Goal: Task Accomplishment & Management: Use online tool/utility

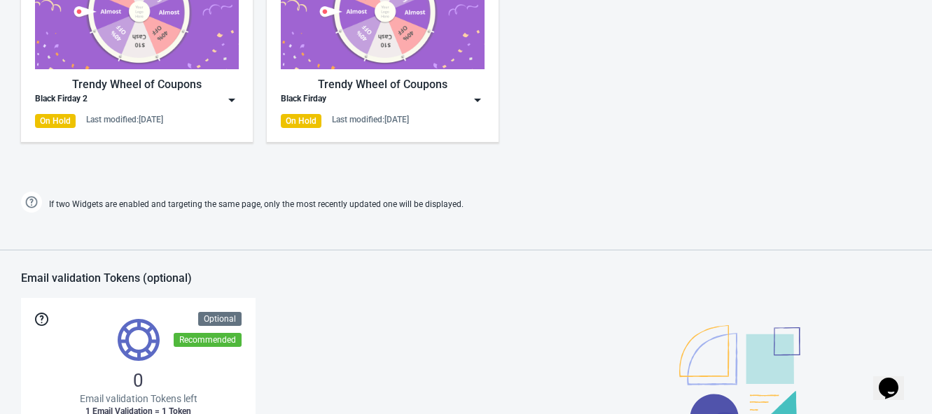
scroll to position [875, 0]
click at [126, 78] on div "Trendy Wheel of Coupons" at bounding box center [137, 84] width 204 height 17
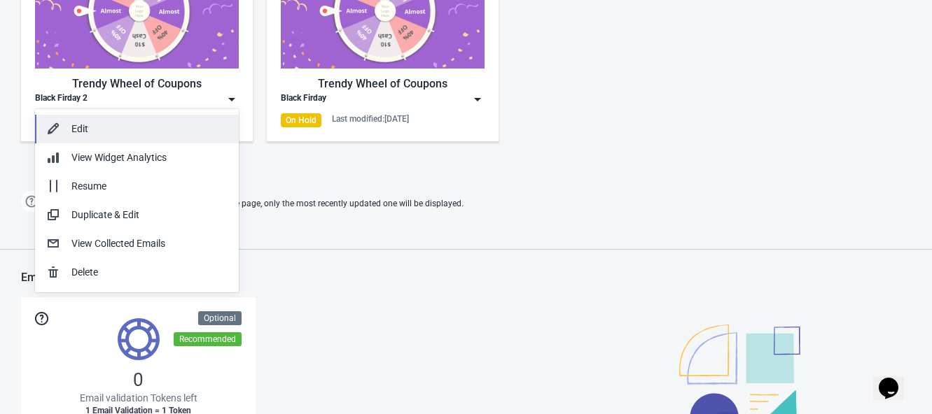
click at [137, 130] on div "Edit" at bounding box center [149, 129] width 156 height 15
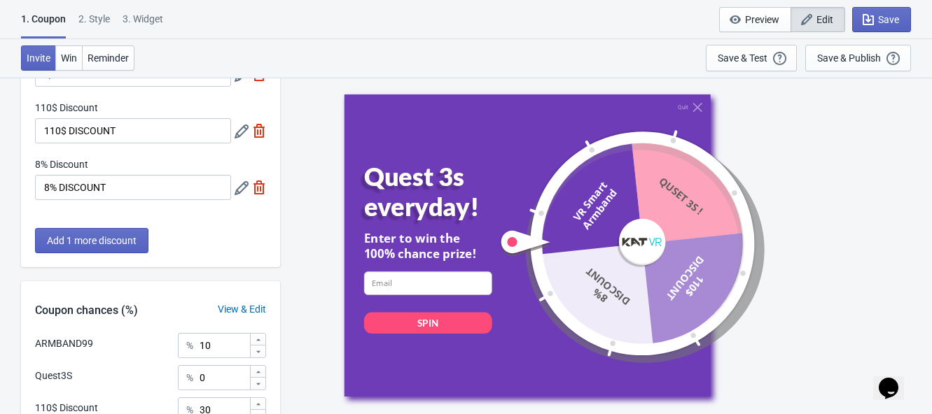
scroll to position [69, 0]
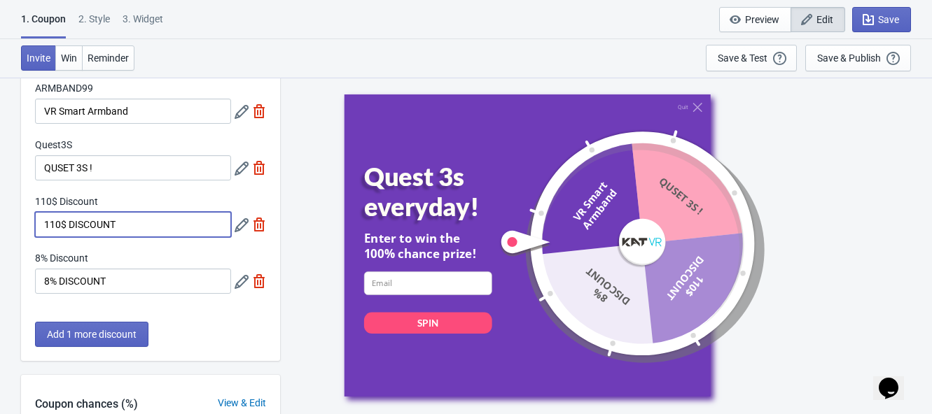
click at [65, 227] on input "110$ DISCOUNT" at bounding box center [133, 224] width 196 height 25
click at [242, 223] on icon at bounding box center [242, 225] width 14 height 14
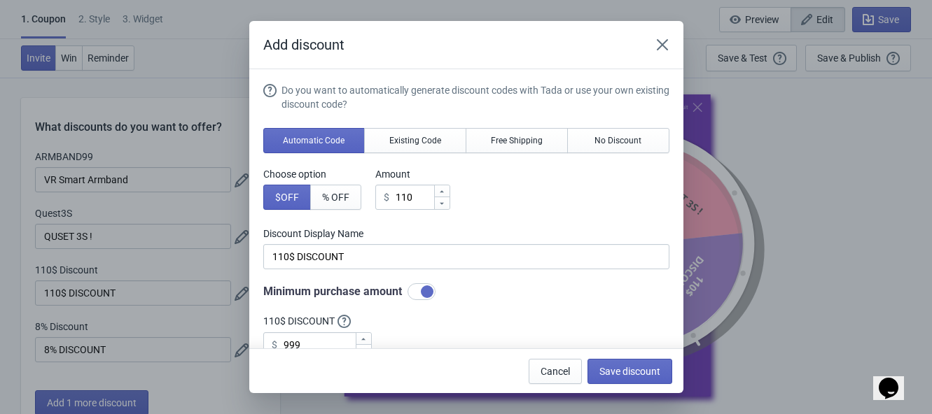
scroll to position [0, 0]
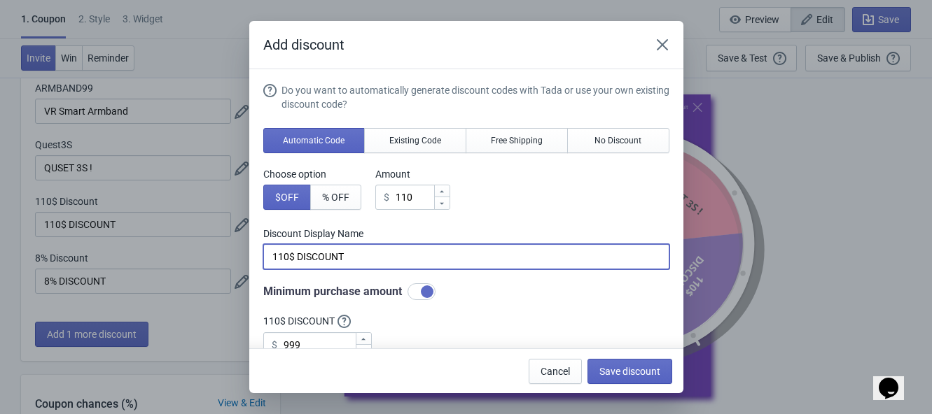
click at [291, 254] on input "110$ DISCOUNT" at bounding box center [466, 256] width 406 height 25
click at [291, 256] on input "110$ DISCOUNT" at bounding box center [466, 256] width 406 height 25
drag, startPoint x: 295, startPoint y: 257, endPoint x: 251, endPoint y: 256, distance: 44.1
click at [251, 256] on section "Do you want to automatically generate discount codes with Tada or use your own …" at bounding box center [466, 285] width 434 height 433
click at [420, 192] on input "110" at bounding box center [414, 197] width 39 height 25
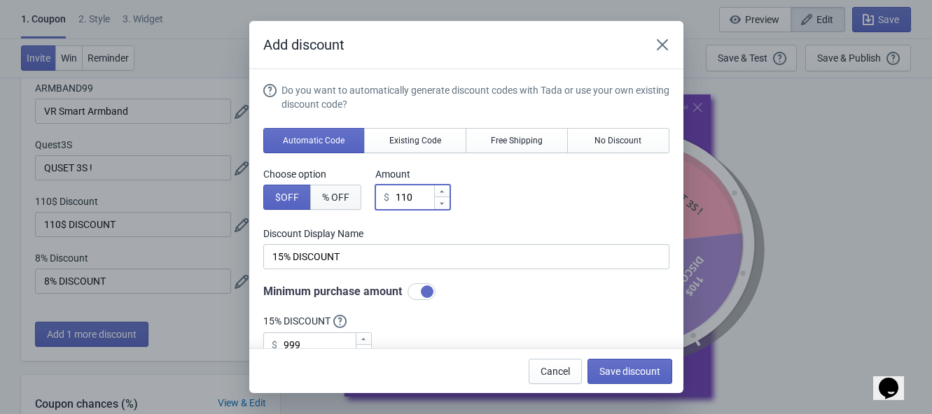
click at [337, 197] on span "% OFF" at bounding box center [335, 197] width 27 height 11
type input "110% Discount"
click at [434, 197] on div at bounding box center [441, 203] width 15 height 13
type input "100"
type input "100% Discount"
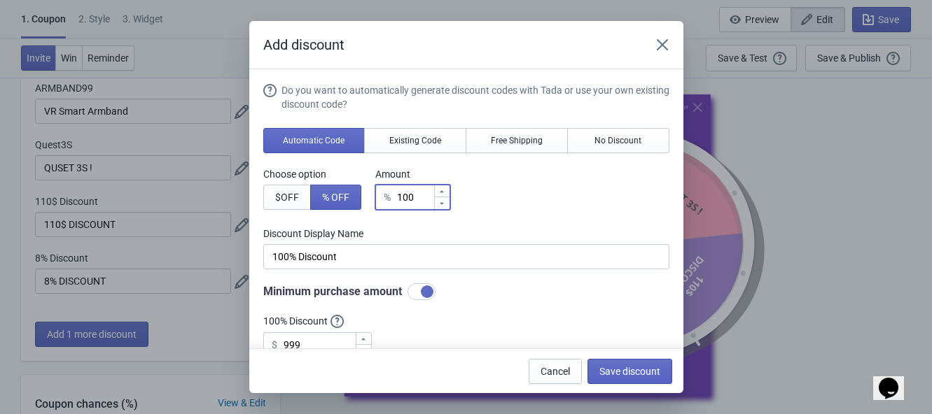
click at [420, 197] on input "100" at bounding box center [414, 197] width 37 height 25
type input "1"
type input "1% Discount"
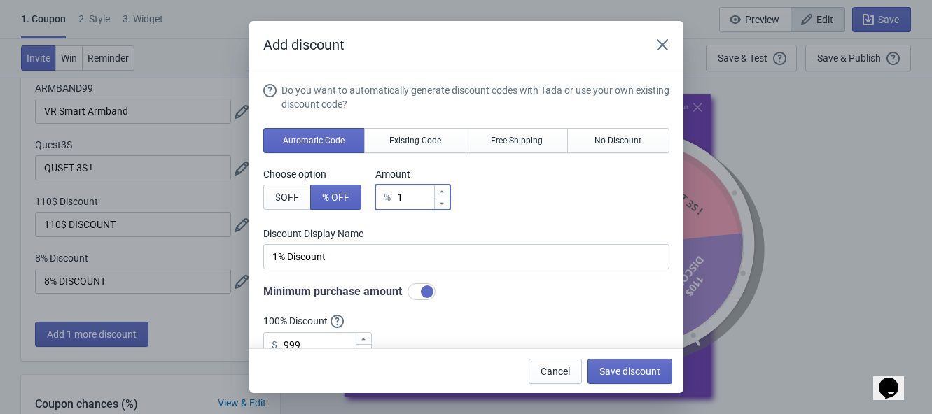
type input "15"
type input "15% Discount"
type input "15"
click at [562, 202] on div "Choose option $ OFF % OFF Amount % 15" at bounding box center [466, 188] width 406 height 43
click at [538, 181] on div "Choose option $ OFF % OFF Amount % 15" at bounding box center [466, 188] width 406 height 43
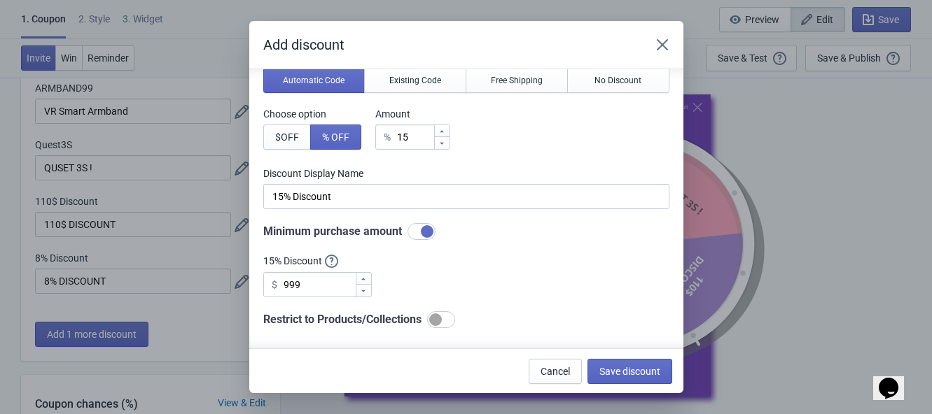
scroll to position [87, 0]
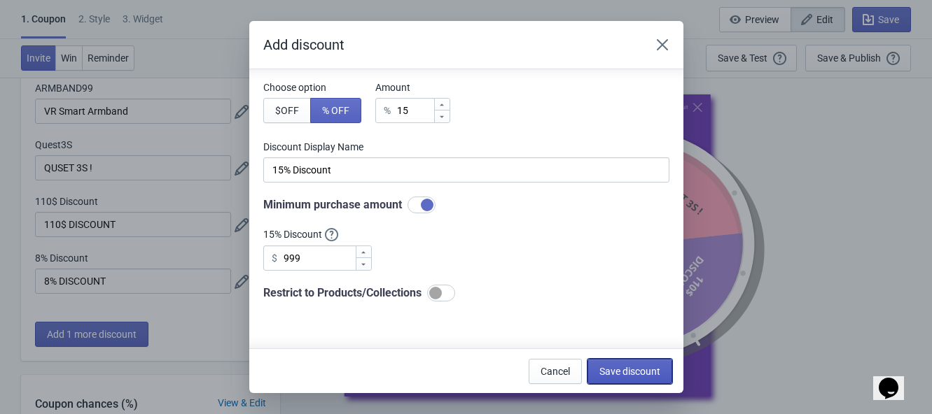
click at [625, 372] on span "Save discount" at bounding box center [629, 371] width 61 height 11
type input "15% Discount"
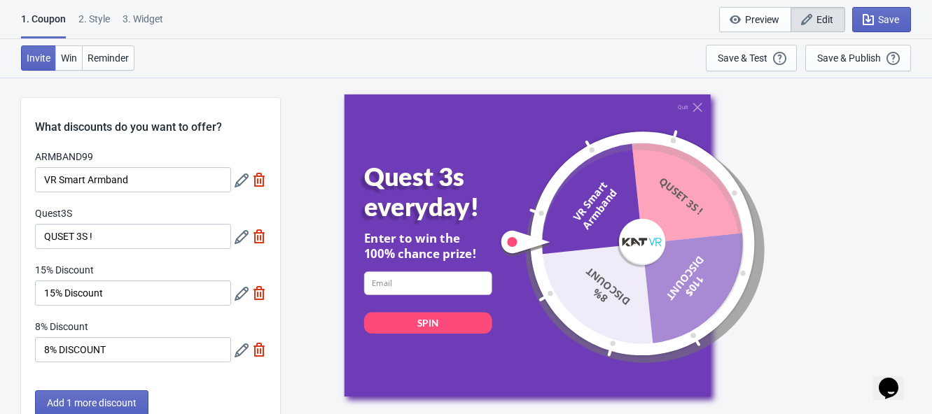
scroll to position [69, 0]
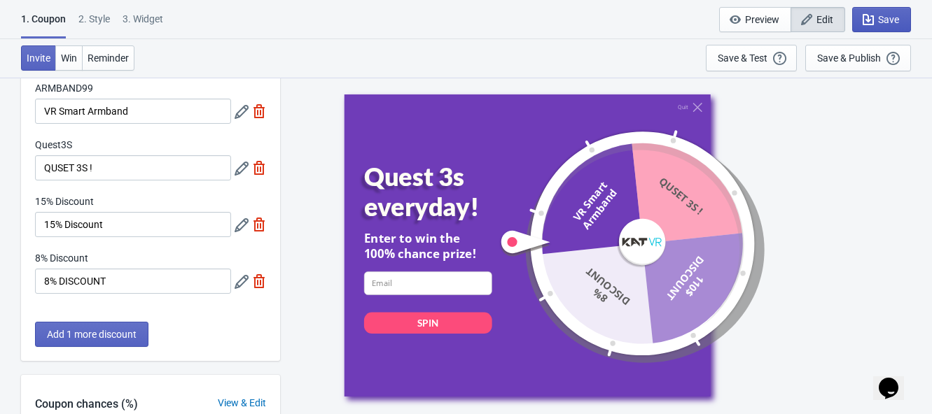
click at [895, 22] on span "Save" at bounding box center [888, 19] width 21 height 11
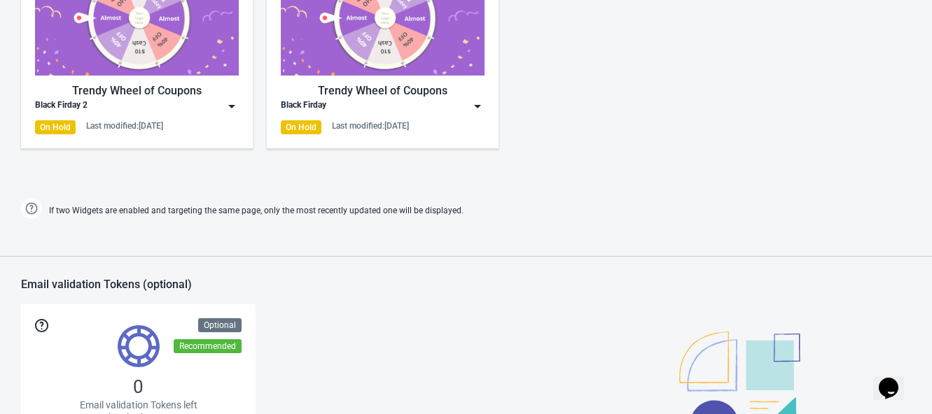
scroll to position [793, 0]
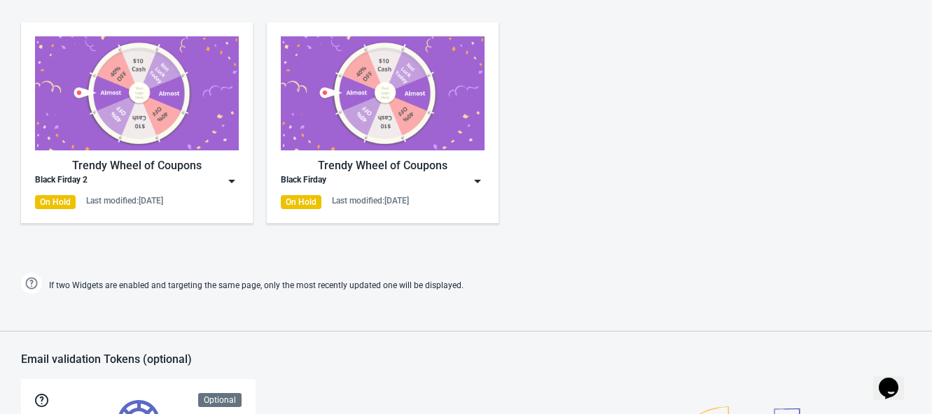
click at [127, 125] on img at bounding box center [137, 93] width 204 height 114
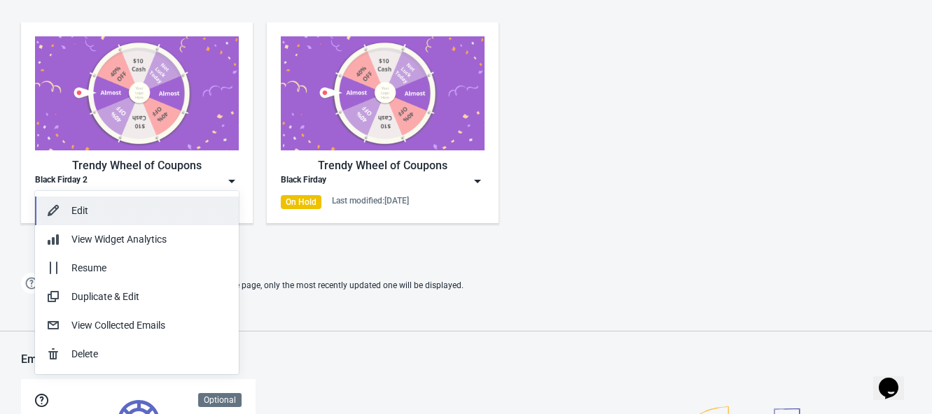
click at [84, 204] on div "Edit" at bounding box center [149, 211] width 156 height 15
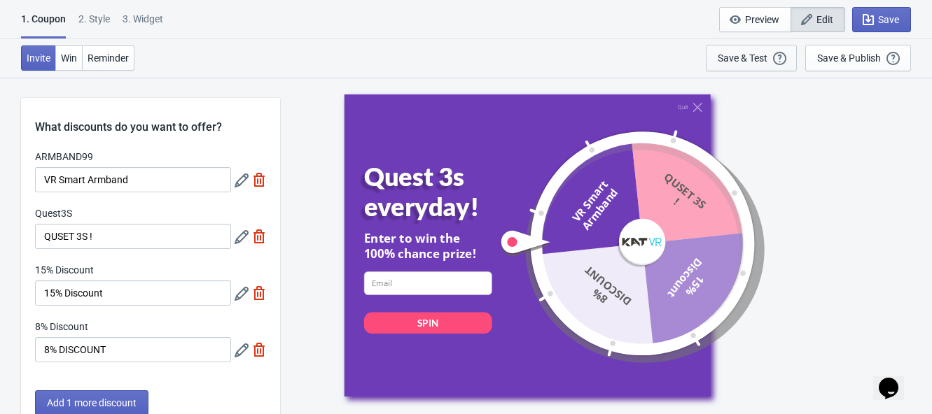
click at [750, 64] on div "Save & Test Open a Widget Preview of your site so that you can try it out. It w…" at bounding box center [751, 57] width 67 height 15
click at [746, 55] on div "Save & Test" at bounding box center [743, 58] width 50 height 11
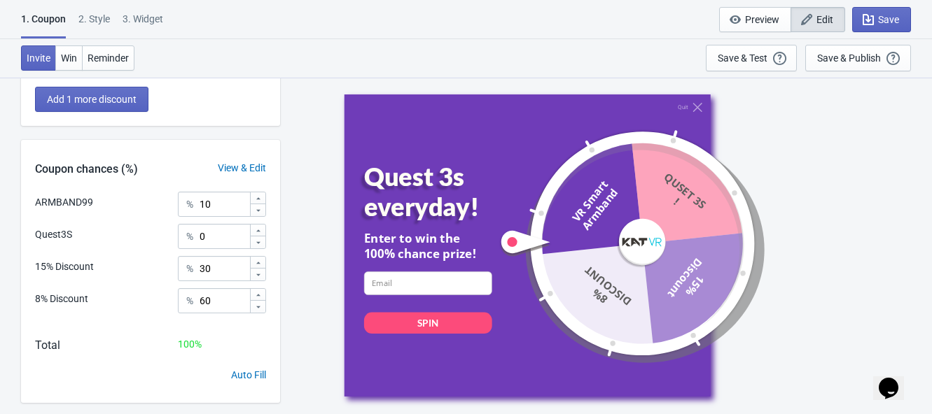
scroll to position [331, 0]
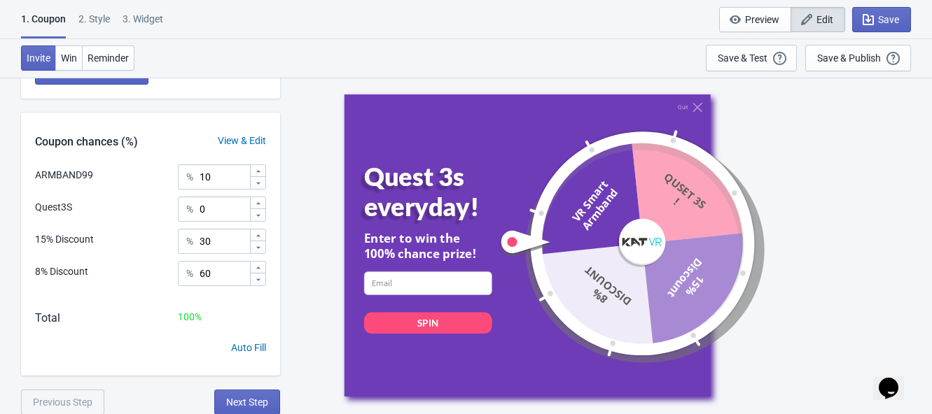
click at [102, 20] on div "2 . Style" at bounding box center [94, 24] width 32 height 25
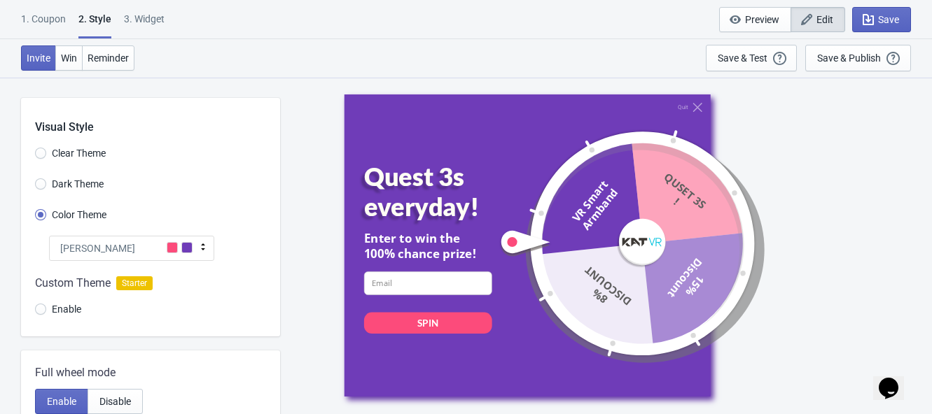
click at [140, 18] on div "3. Widget" at bounding box center [144, 24] width 41 height 25
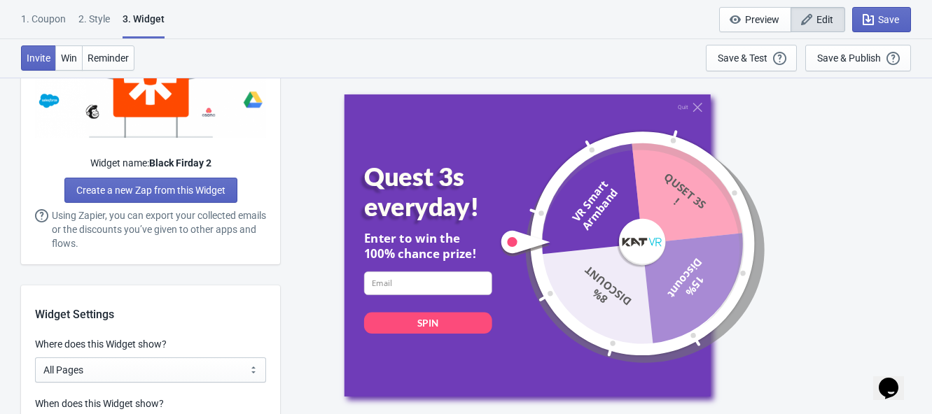
scroll to position [1050, 0]
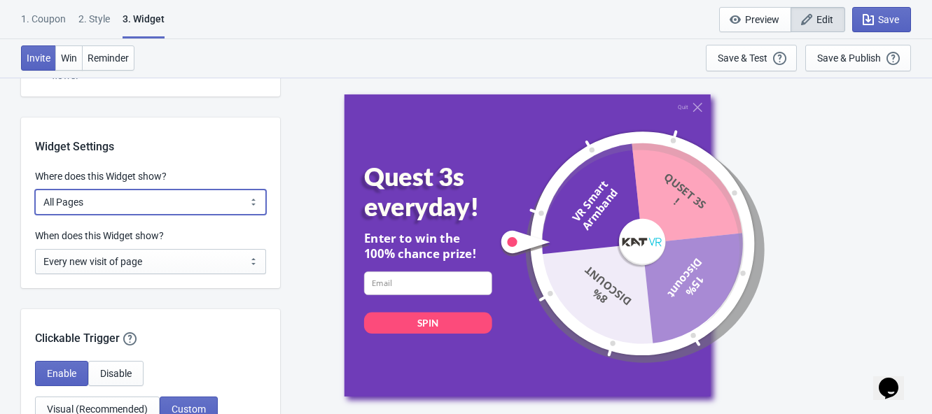
click at [214, 213] on select "All Pages All Product Pages All Blog Pages All Static Pages Specific Product(s)…" at bounding box center [150, 202] width 231 height 25
click at [452, 18] on div "1. Coupon 2 . Style 3. Widget 1. Coupon 2 . Style 3. Widget Save and Exit Previ…" at bounding box center [466, 19] width 932 height 39
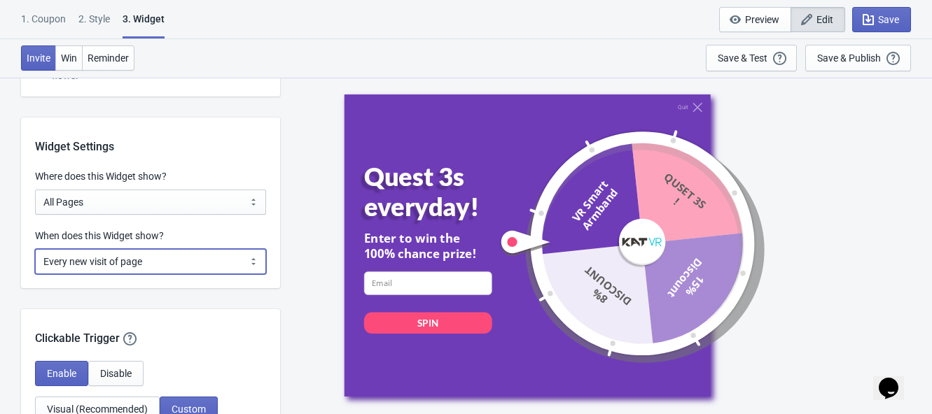
click at [140, 270] on select "Every new visit of page Once every period of time Once per visitor session (Rec…" at bounding box center [150, 261] width 231 height 25
click at [157, 263] on select "Every new visit of page Once every period of time Once per visitor session (Rec…" at bounding box center [150, 261] width 231 height 25
click at [158, 262] on select "Every new visit of page Once every period of time Once per visitor session (Rec…" at bounding box center [150, 261] width 231 height 25
click at [262, 256] on select "Every new visit of page Once every period of time Once per visitor session (Rec…" at bounding box center [150, 261] width 231 height 25
click at [250, 258] on select "Every new visit of page Once every period of time Once per visitor session (Rec…" at bounding box center [150, 261] width 231 height 25
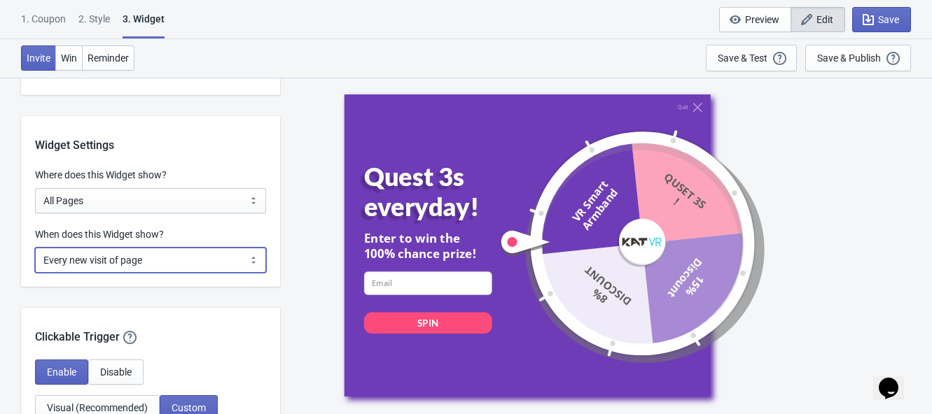
scroll to position [1137, 0]
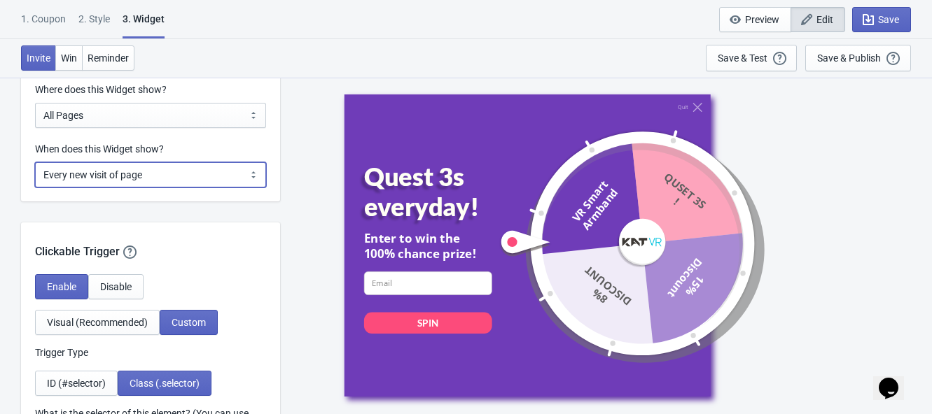
click at [235, 163] on select "Every new visit of page Once every period of time Once per visitor session (Rec…" at bounding box center [150, 174] width 231 height 25
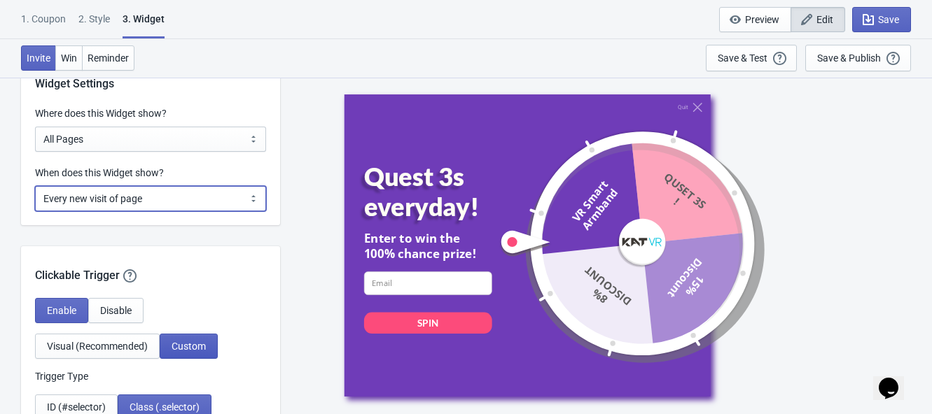
scroll to position [1050, 0]
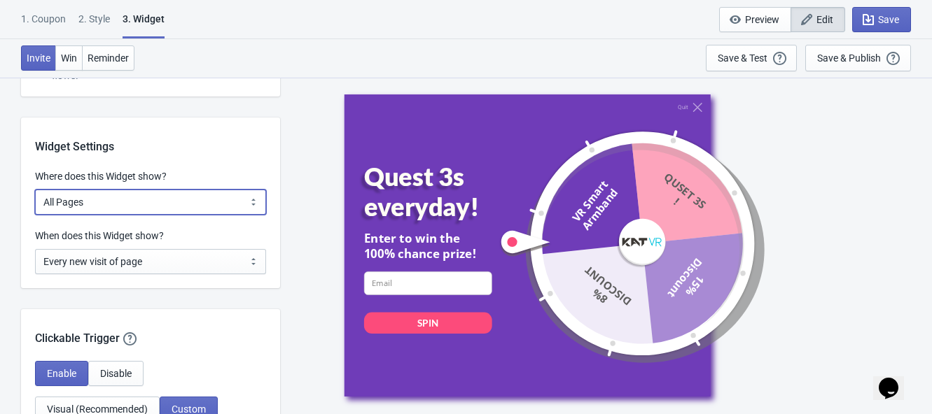
click at [181, 207] on select "All Pages All Product Pages All Blog Pages All Static Pages Specific Product(s)…" at bounding box center [150, 202] width 231 height 25
click at [648, 297] on div at bounding box center [623, 243] width 250 height 250
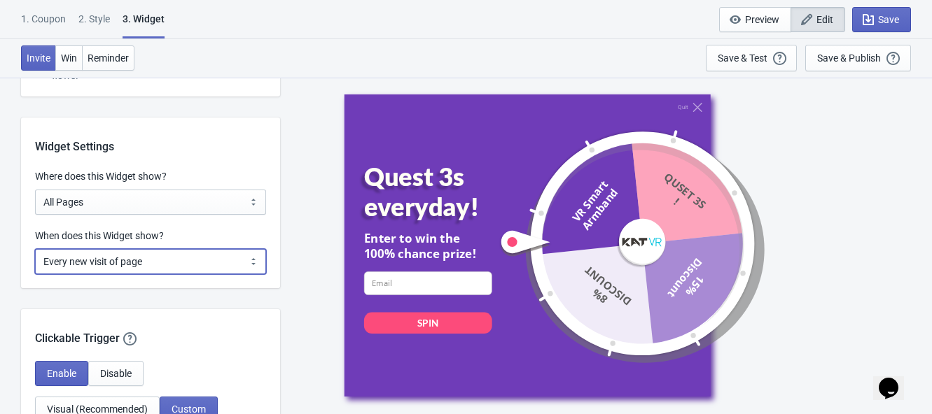
click at [215, 259] on select "Every new visit of page Once every period of time Once per visitor session (Rec…" at bounding box center [150, 261] width 231 height 25
click at [35, 249] on select "Every new visit of page Once every period of time Once per visitor session (Rec…" at bounding box center [150, 261] width 231 height 25
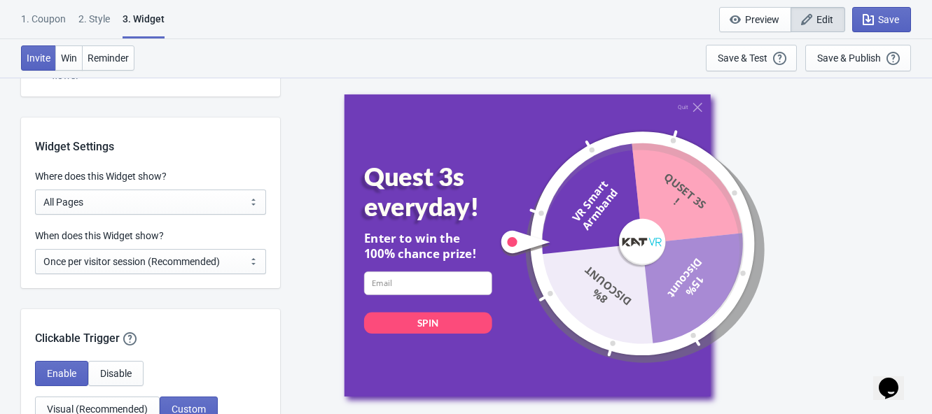
click at [249, 314] on div "Clickable Trigger Our handy clickable trigger allow your visitors to re-trigger…" at bounding box center [150, 328] width 259 height 38
click at [169, 263] on select "Every new visit of page Once every period of time Once per visitor session (Rec…" at bounding box center [150, 261] width 231 height 25
select select "every"
click at [35, 249] on select "Every new visit of page Once every period of time Once per visitor session (Rec…" at bounding box center [150, 261] width 231 height 25
click at [162, 286] on div "When does this Widget show? Every new visit of page Once every period of time O…" at bounding box center [150, 259] width 259 height 60
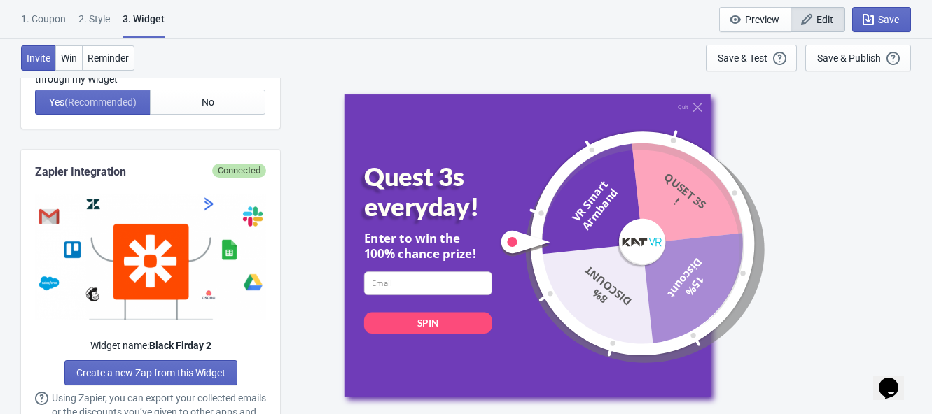
scroll to position [349, 0]
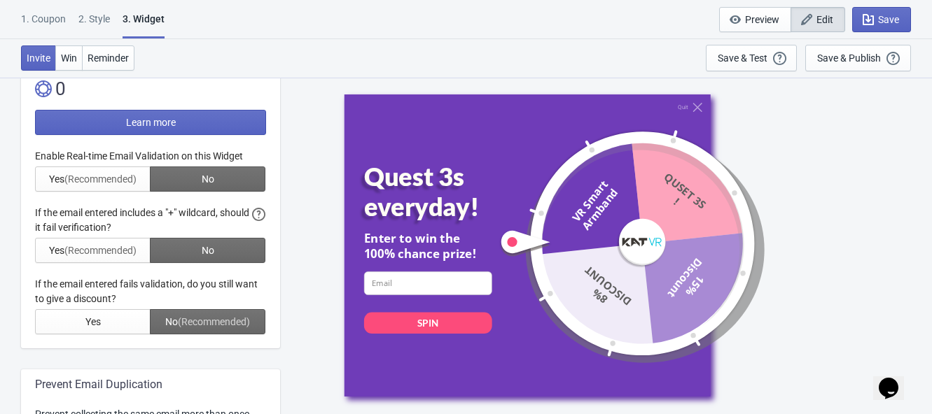
click at [36, 12] on div "1. Coupon" at bounding box center [43, 24] width 45 height 25
click at [41, 19] on div "1. Coupon" at bounding box center [43, 24] width 45 height 25
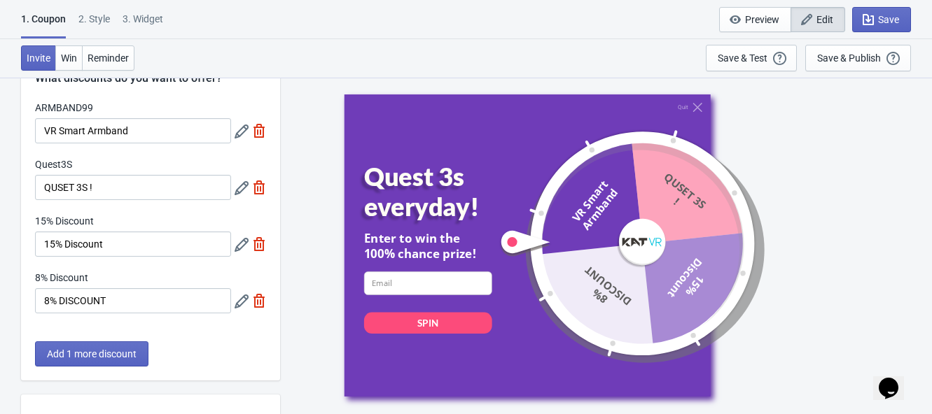
scroll to position [87, 0]
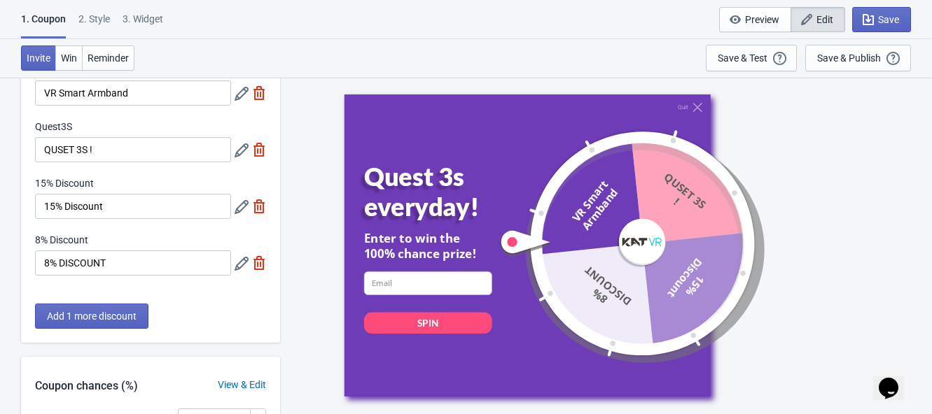
click at [244, 198] on div at bounding box center [251, 206] width 32 height 25
click at [235, 206] on icon at bounding box center [242, 207] width 14 height 14
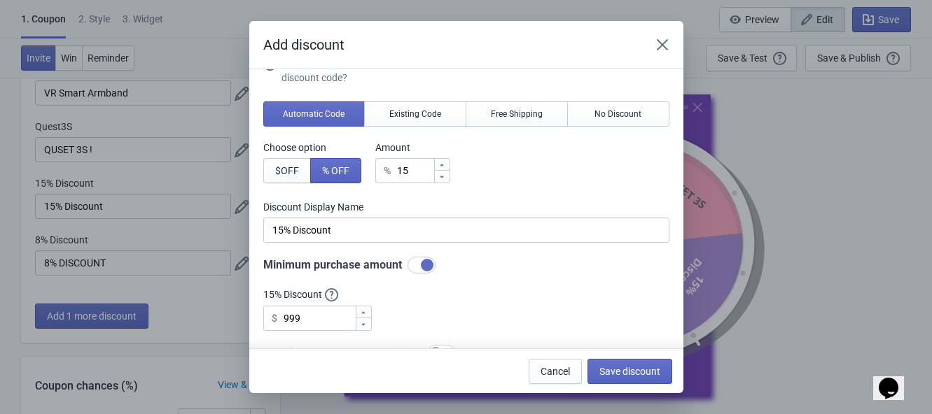
scroll to position [0, 0]
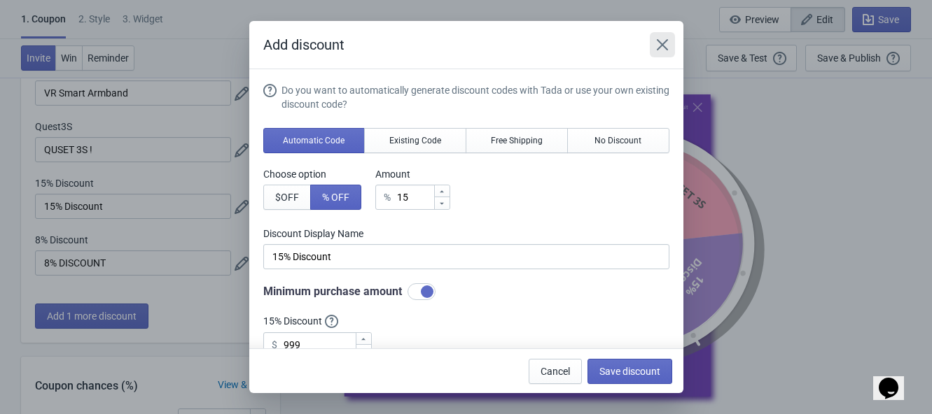
click at [667, 43] on icon "Close" at bounding box center [662, 45] width 14 height 14
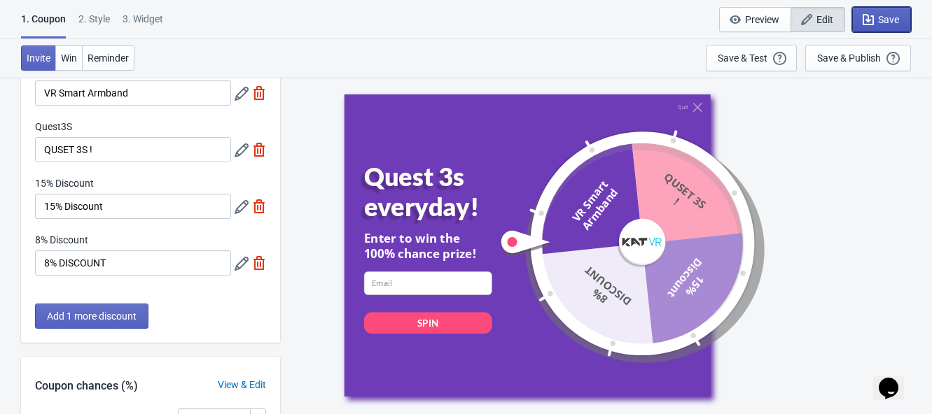
click at [869, 25] on icon "button" at bounding box center [868, 20] width 14 height 14
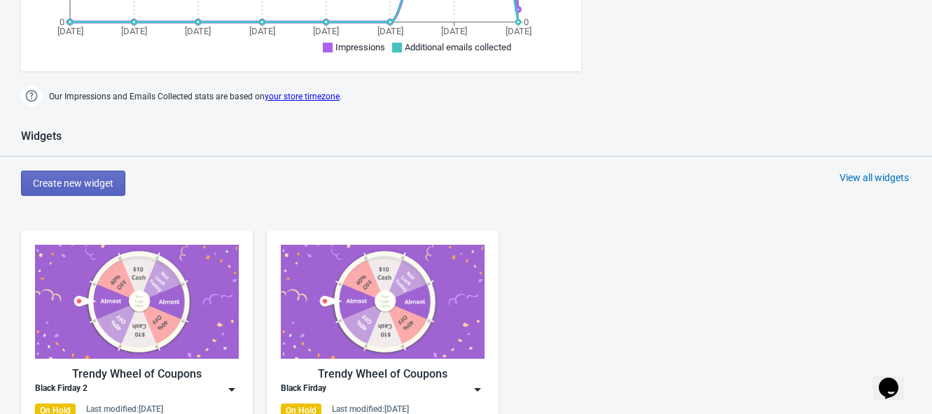
scroll to position [725, 0]
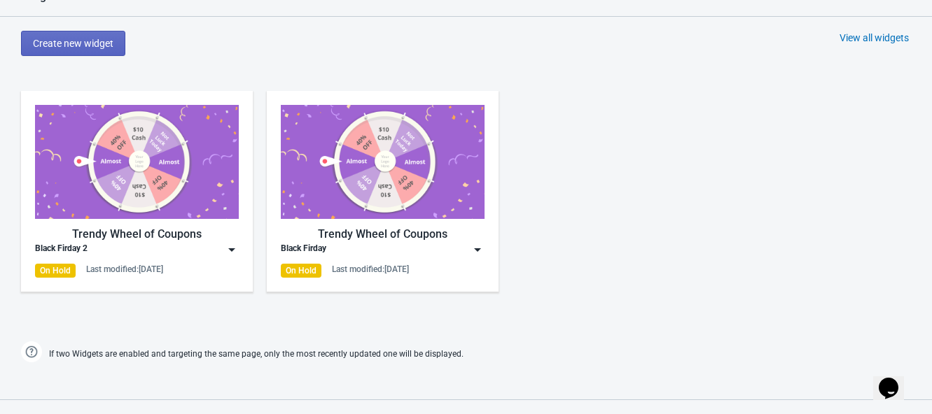
click at [227, 247] on img at bounding box center [232, 250] width 14 height 14
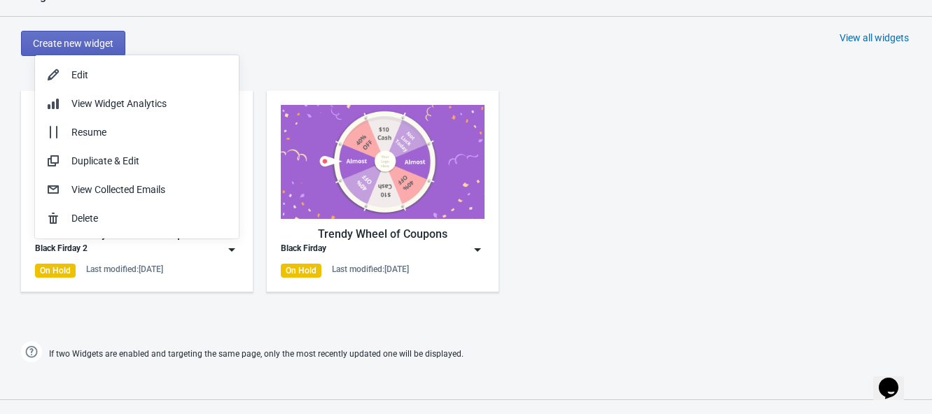
click at [121, 260] on div "Trendy Wheel of Coupons Black Firday 2 On Hold Last modified: [DATE]" at bounding box center [137, 191] width 204 height 173
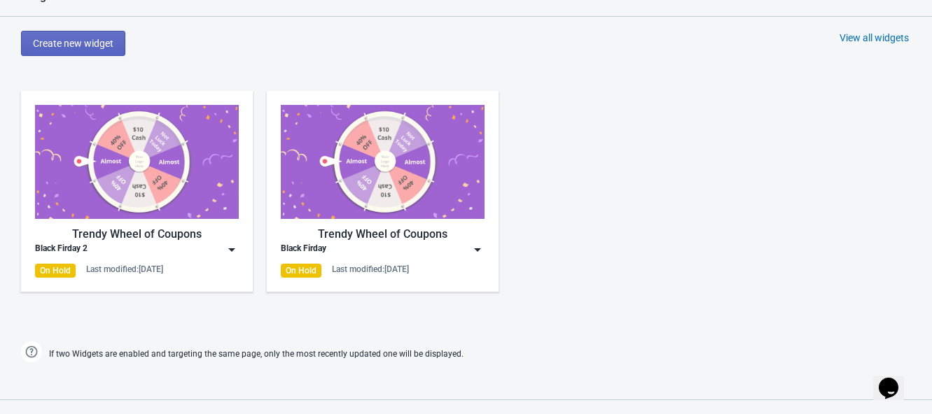
click at [154, 155] on img at bounding box center [137, 162] width 204 height 114
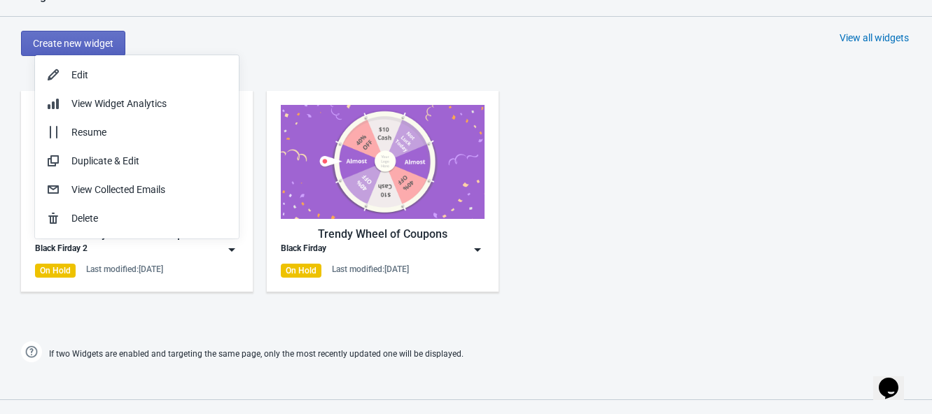
click at [169, 254] on div "Black Firday 2" at bounding box center [137, 250] width 204 height 14
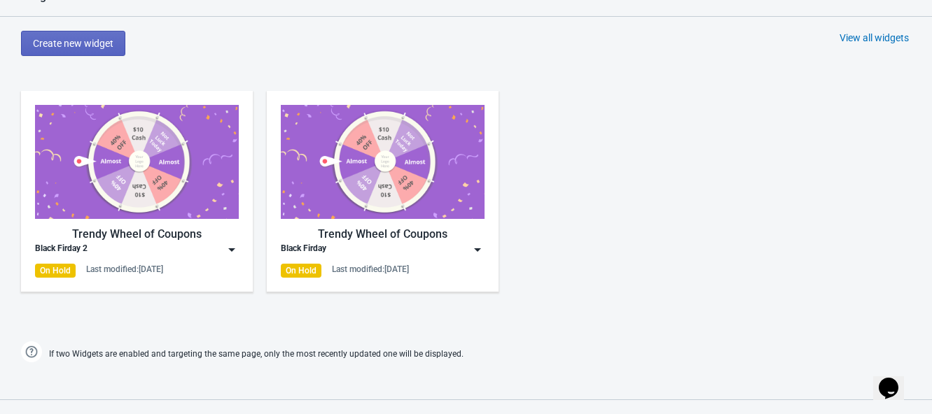
click at [193, 248] on div "Black Firday 2" at bounding box center [137, 250] width 204 height 14
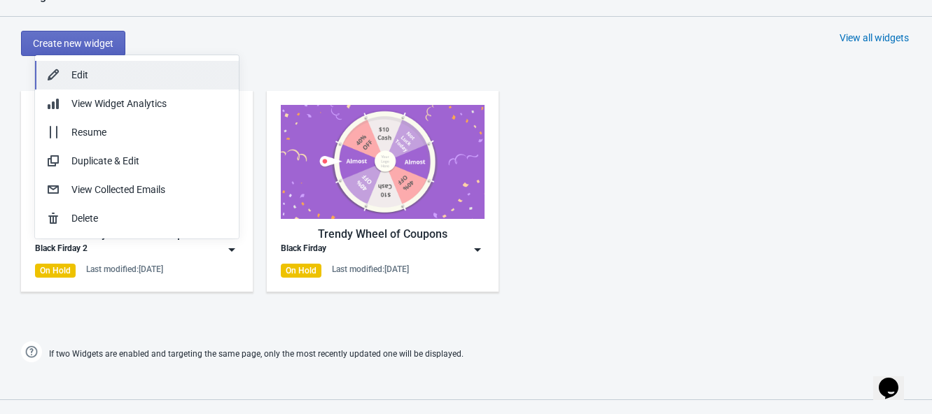
click at [141, 75] on div "Edit" at bounding box center [149, 75] width 156 height 15
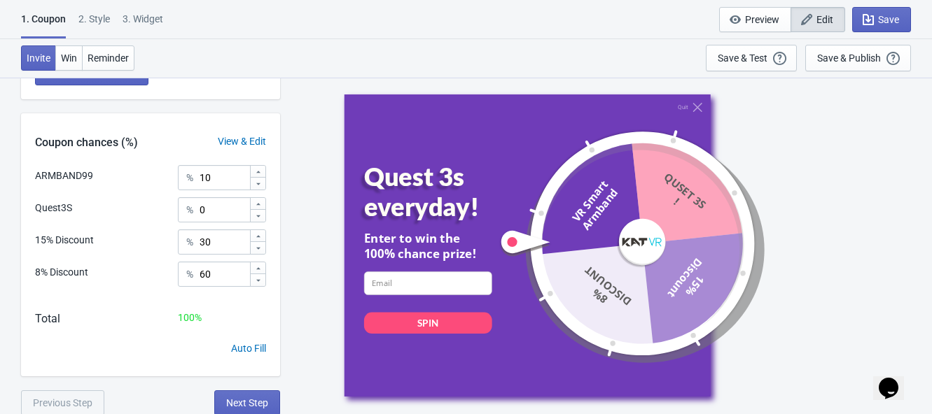
scroll to position [331, 0]
click at [92, 20] on div "2 . Style" at bounding box center [94, 24] width 32 height 25
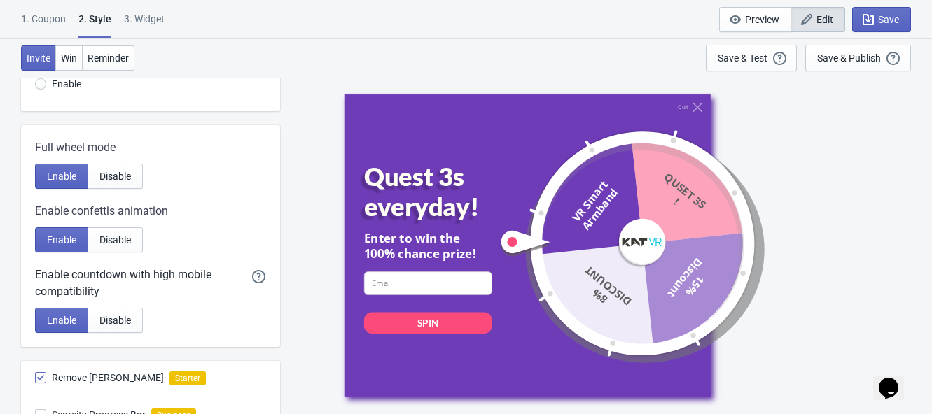
scroll to position [0, 0]
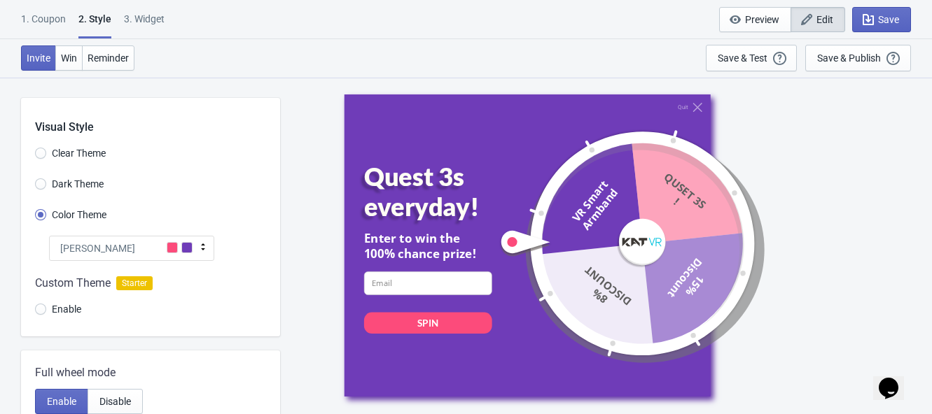
click at [48, 16] on div "1. Coupon" at bounding box center [43, 24] width 45 height 25
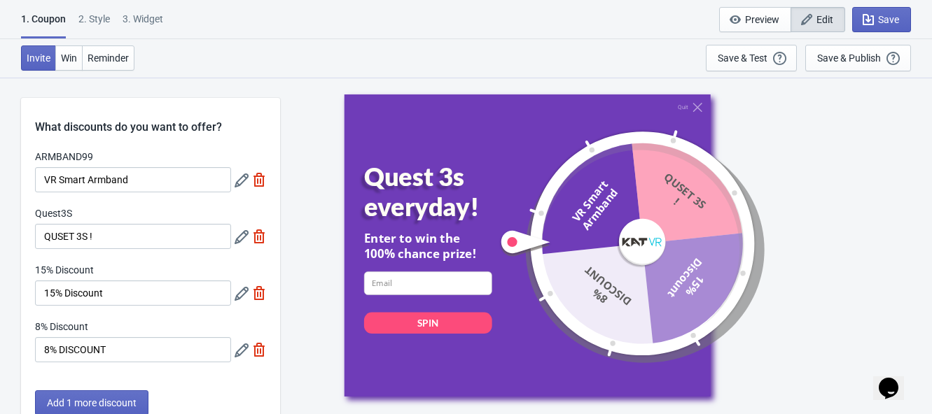
click at [83, 20] on div "2 . Style" at bounding box center [94, 24] width 32 height 25
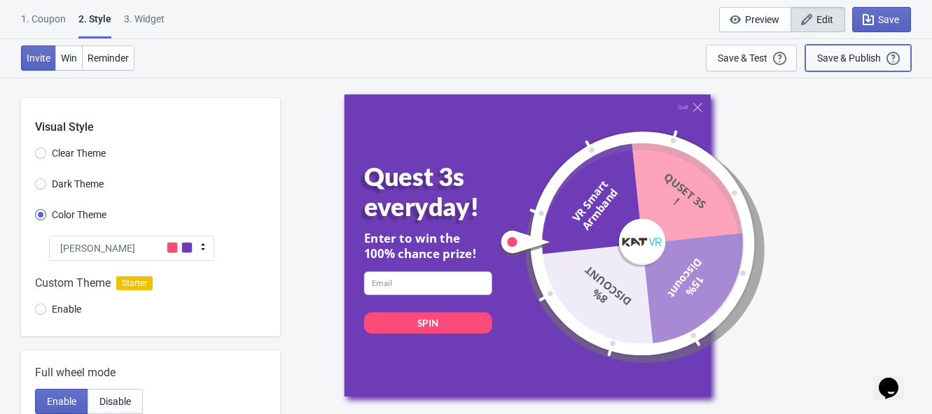
click at [849, 60] on div "Save & Publish" at bounding box center [849, 58] width 64 height 11
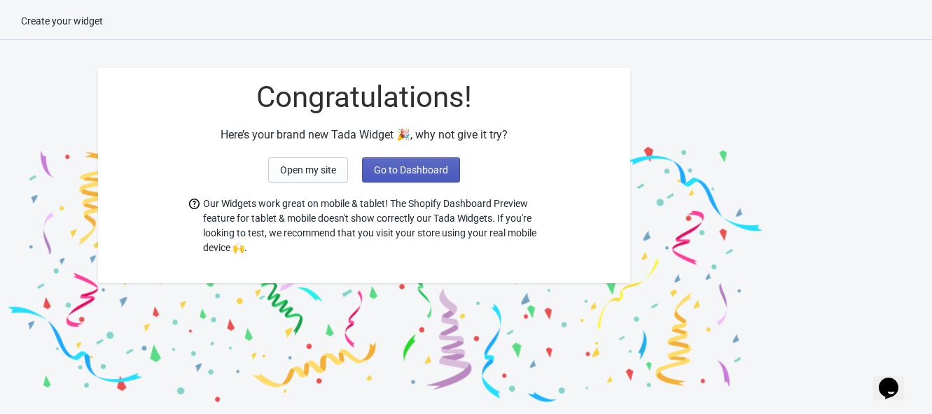
click at [433, 173] on span "Go to Dashboard" at bounding box center [411, 170] width 74 height 11
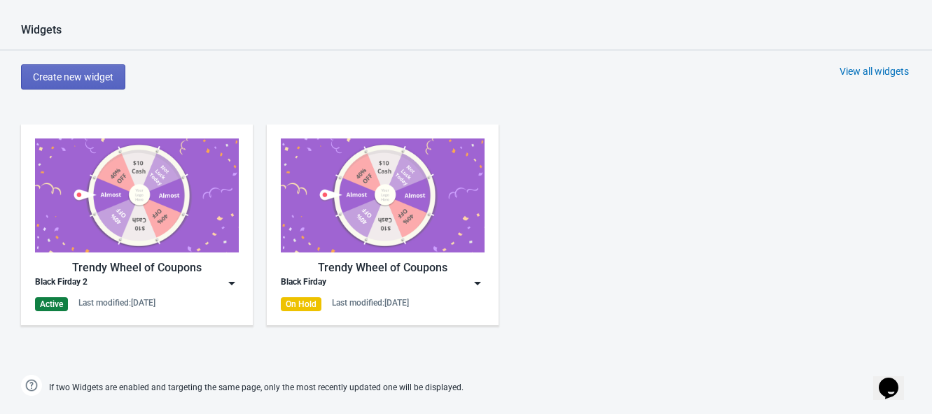
scroll to position [699, 0]
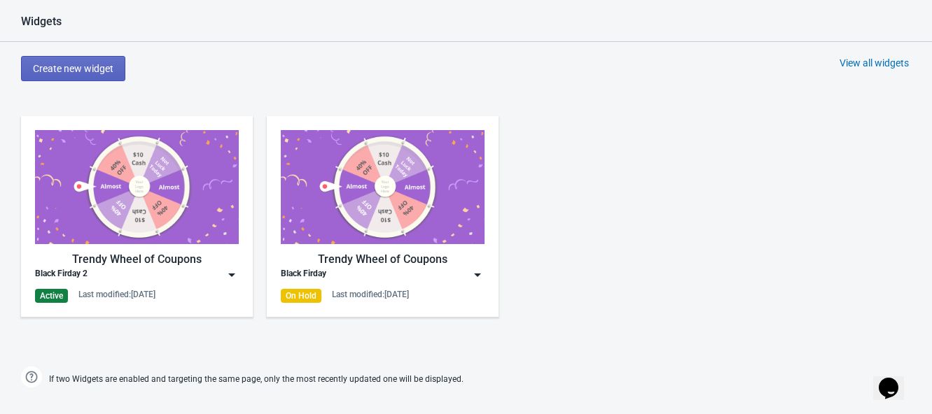
click at [96, 206] on img at bounding box center [137, 187] width 204 height 114
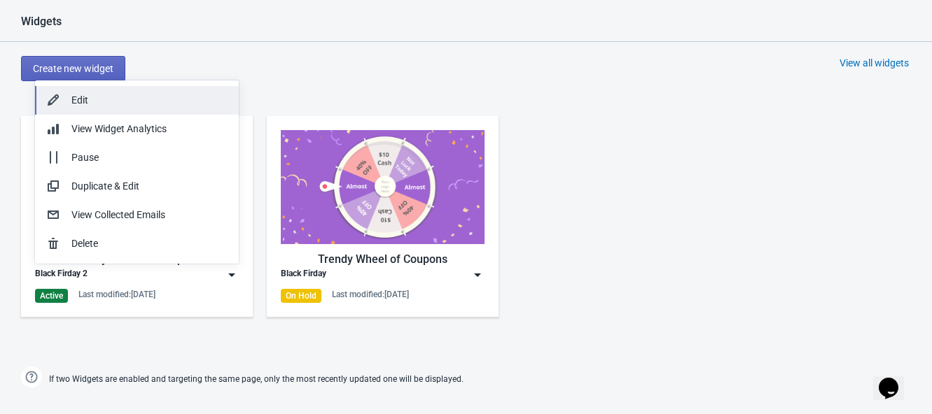
click at [102, 102] on div "Edit" at bounding box center [149, 100] width 156 height 15
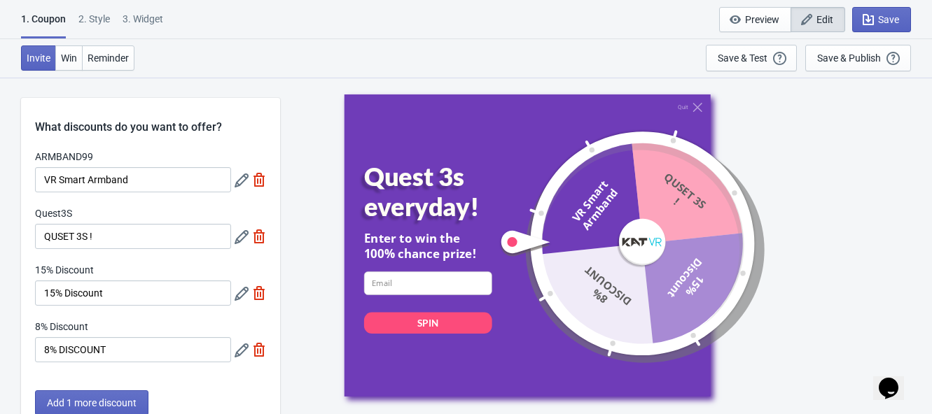
click at [101, 22] on div "2 . Style" at bounding box center [94, 24] width 32 height 25
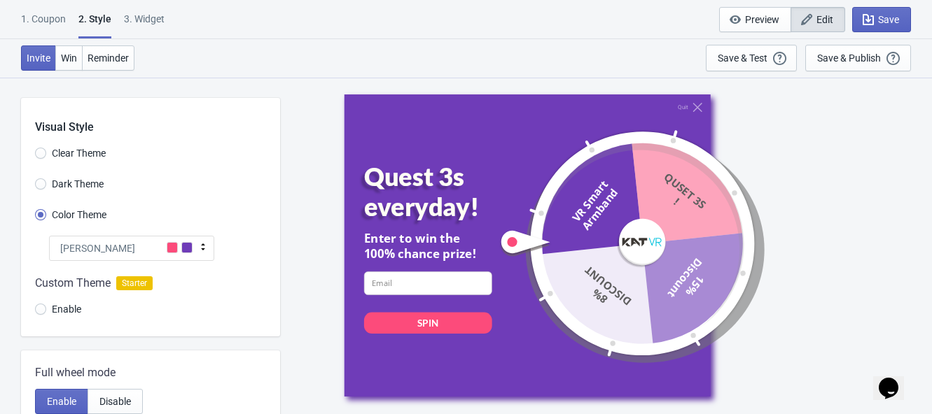
click at [165, 18] on div "1. Coupon 2 . Style 3. Widget" at bounding box center [95, 25] width 149 height 27
click at [144, 12] on div "3. Widget" at bounding box center [144, 24] width 41 height 25
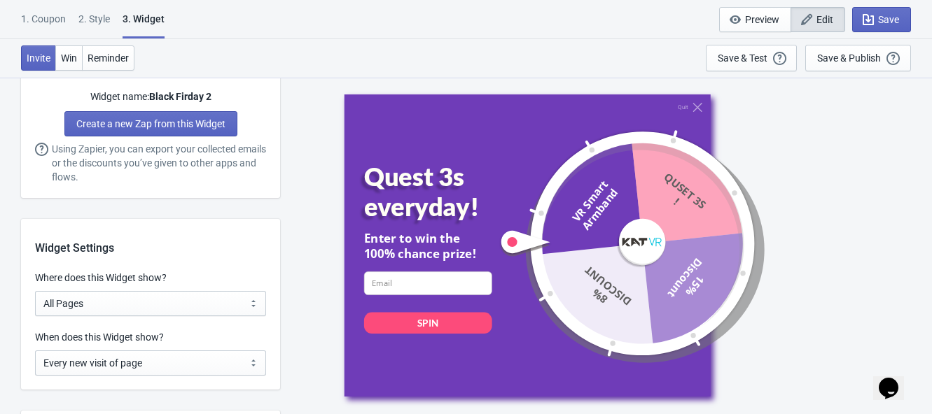
scroll to position [963, 0]
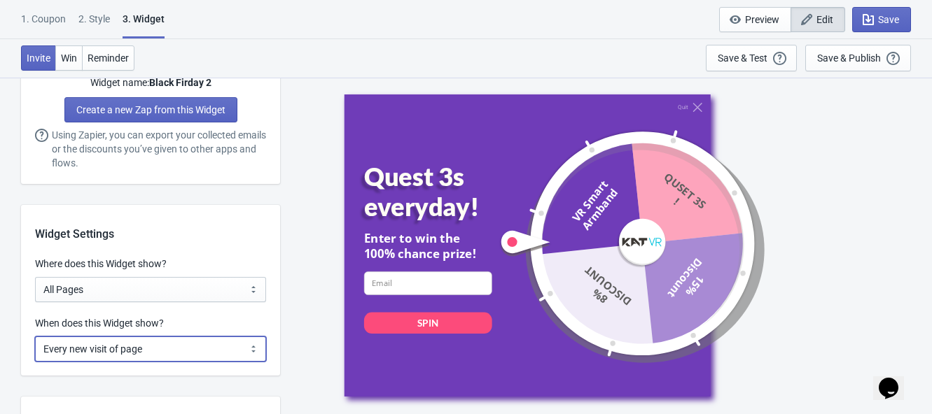
click at [137, 359] on select "Every new visit of page Once every period of time Once per visitor session (Rec…" at bounding box center [150, 349] width 231 height 25
click at [137, 351] on select "Every new visit of page Once every period of time Once per visitor session (Rec…" at bounding box center [150, 349] width 231 height 25
select select "once"
click at [35, 337] on select "Every new visit of page Once every period of time Once per visitor session (Rec…" at bounding box center [150, 349] width 231 height 25
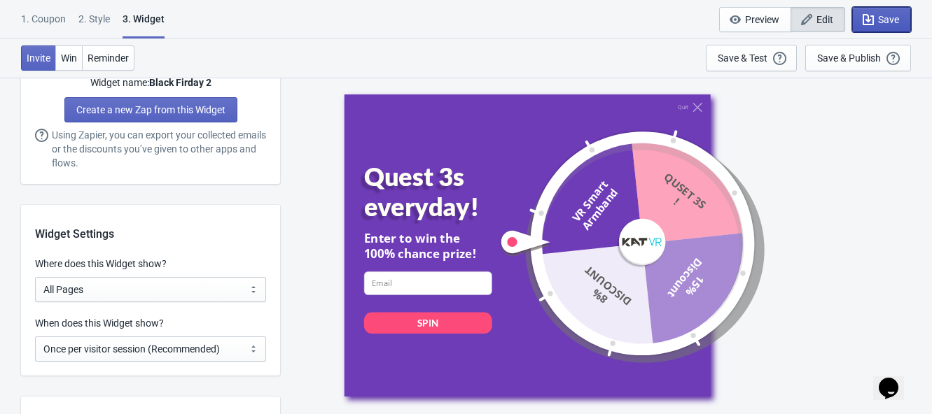
click at [891, 22] on span "Save" at bounding box center [888, 19] width 21 height 11
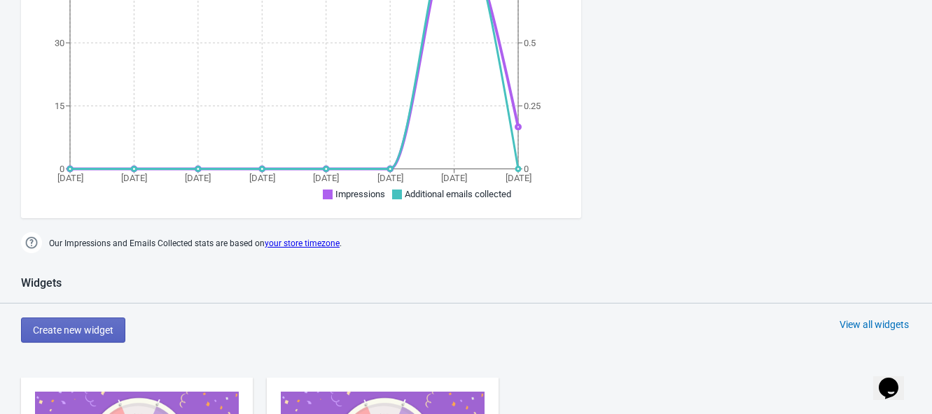
scroll to position [788, 0]
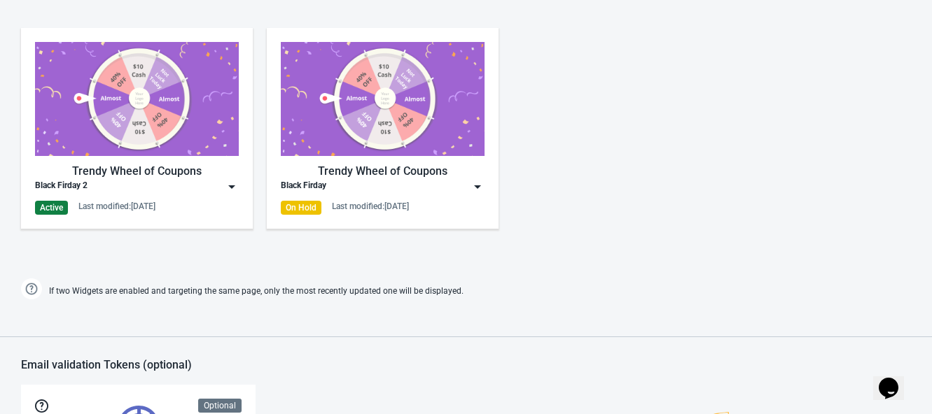
click at [176, 149] on img at bounding box center [137, 99] width 204 height 114
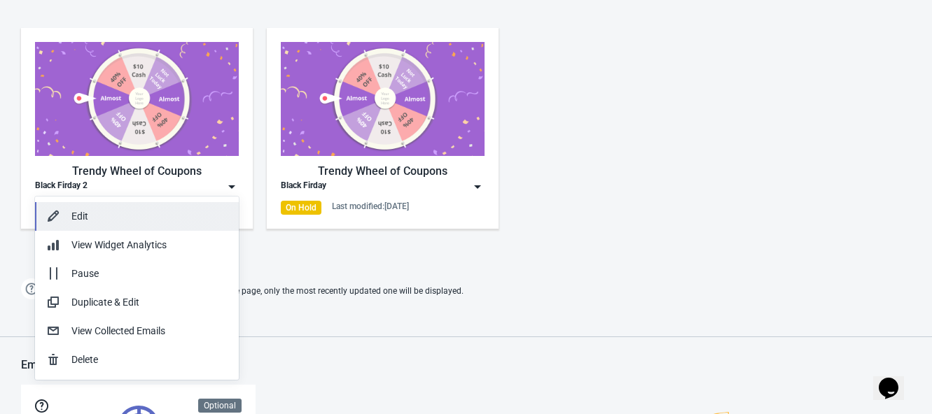
click at [125, 210] on div "Edit" at bounding box center [149, 216] width 156 height 15
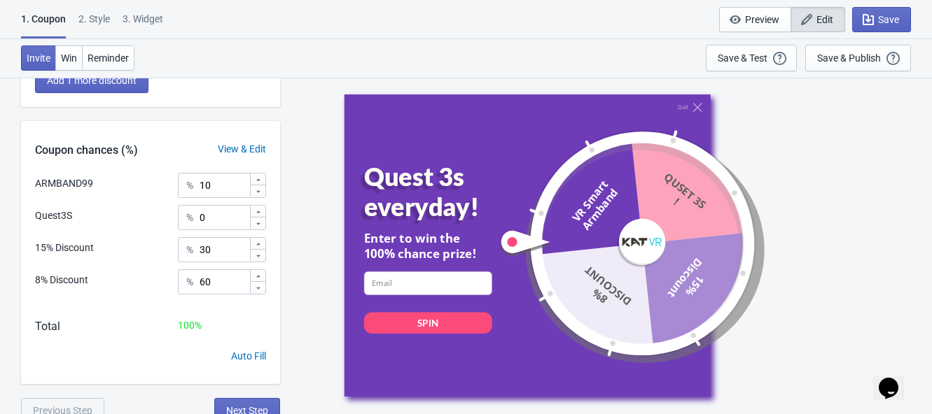
scroll to position [331, 0]
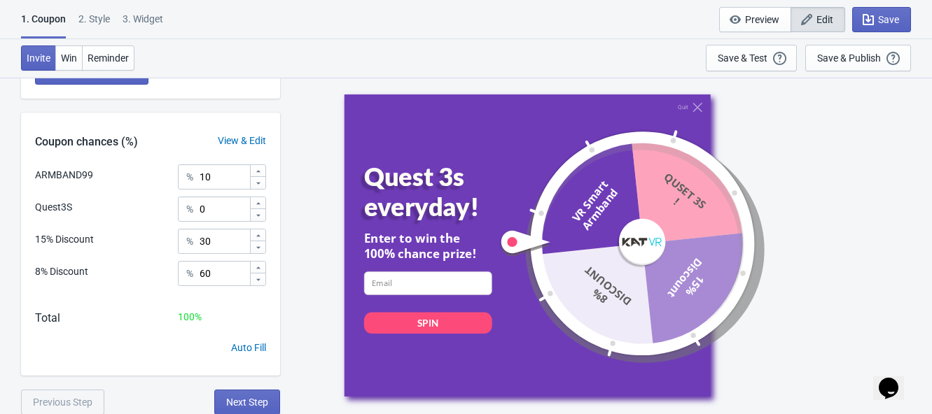
click at [92, 14] on div "2 . Style" at bounding box center [94, 24] width 32 height 25
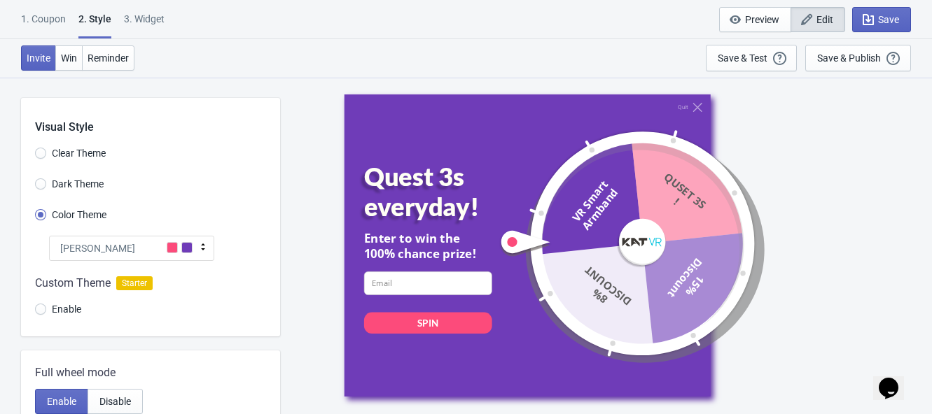
click at [142, 20] on div "3. Widget" at bounding box center [144, 24] width 41 height 25
select select "once"
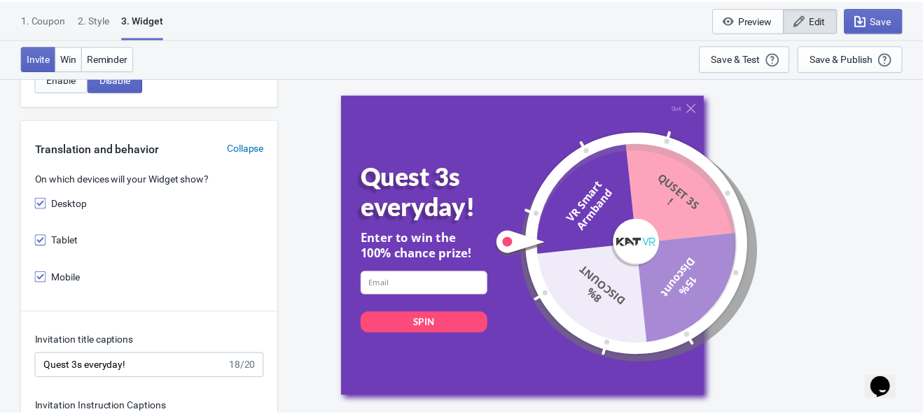
scroll to position [1575, 0]
